Goal: Check status: Check status

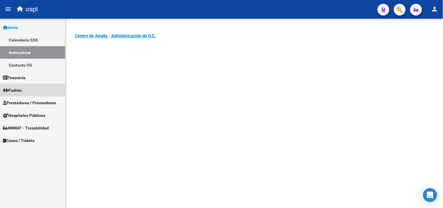
click at [20, 93] on span "Padrón" at bounding box center [12, 90] width 19 height 6
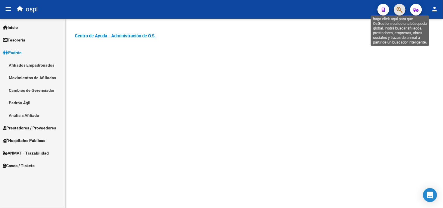
click at [398, 13] on icon "button" at bounding box center [399, 9] width 6 height 7
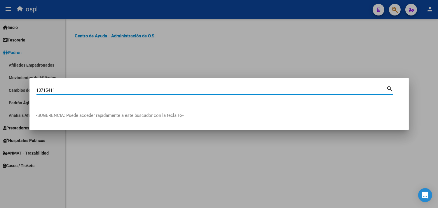
type input "13715411"
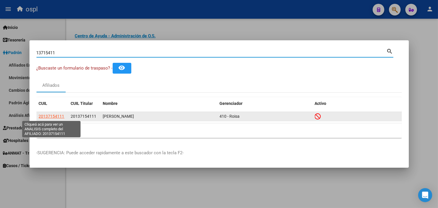
click at [48, 116] on span "20137154111" at bounding box center [52, 116] width 26 height 5
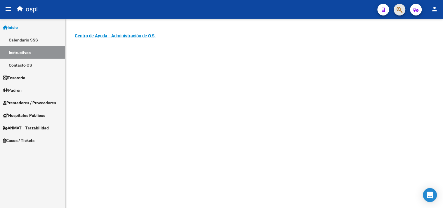
click at [395, 10] on button "button" at bounding box center [400, 10] width 12 height 12
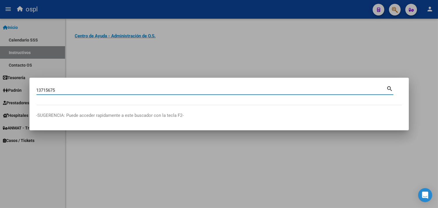
type input "13715675"
